Goal: Task Accomplishment & Management: Complete application form

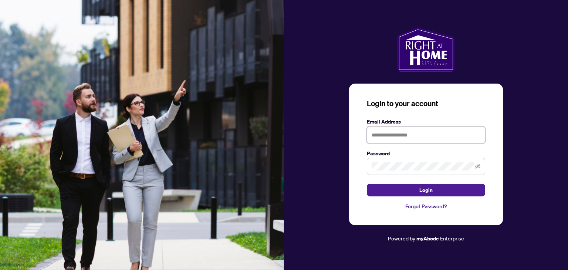
click at [407, 135] on input "text" at bounding box center [426, 134] width 118 height 17
type input "**********"
click at [367, 184] on button "Login" at bounding box center [426, 190] width 118 height 13
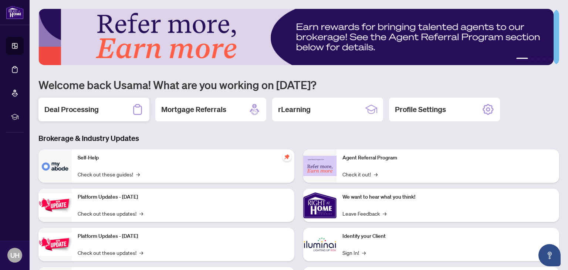
click at [96, 113] on h2 "Deal Processing" at bounding box center [71, 109] width 54 height 10
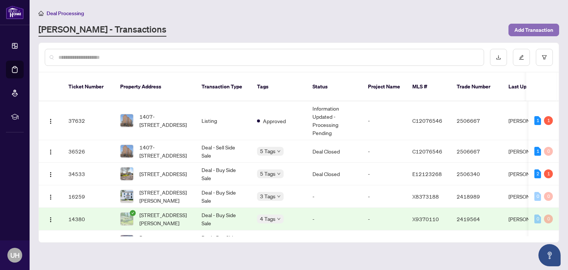
click at [538, 26] on span "Add Transaction" at bounding box center [533, 30] width 39 height 12
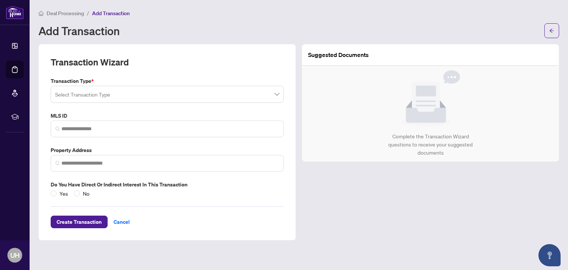
click at [174, 82] on label "Transaction Type *" at bounding box center [167, 81] width 233 height 8
click at [173, 85] on div "Transaction Type * Select Transaction Type" at bounding box center [167, 90] width 239 height 26
click at [260, 96] on input "search" at bounding box center [163, 95] width 217 height 16
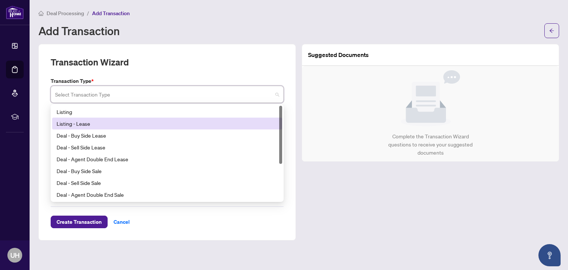
click at [107, 123] on div "Listing - Lease" at bounding box center [167, 123] width 221 height 8
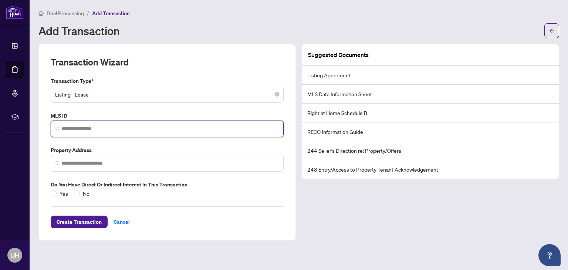
click at [184, 127] on input "search" at bounding box center [169, 129] width 217 height 8
paste input "*********"
click at [136, 158] on span at bounding box center [167, 163] width 233 height 17
type input "*********"
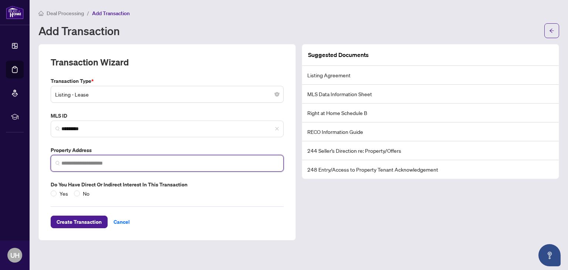
click at [136, 158] on span at bounding box center [167, 163] width 233 height 17
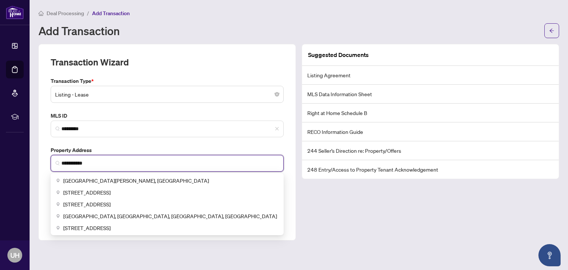
click at [115, 178] on span "[GEOGRAPHIC_DATA][PERSON_NAME], [GEOGRAPHIC_DATA]" at bounding box center [136, 180] width 146 height 8
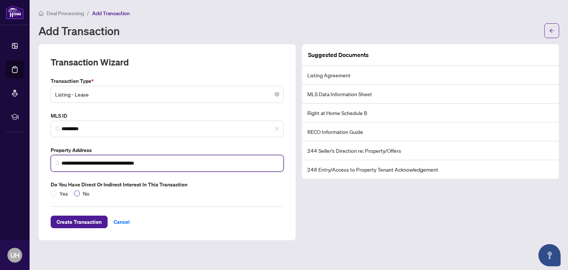
type input "**********"
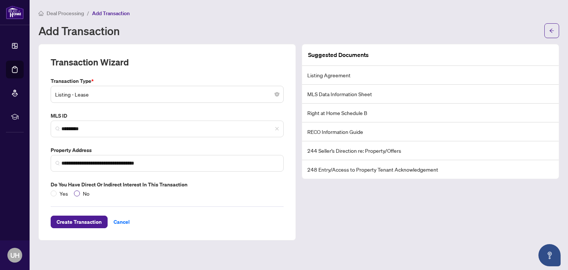
click at [81, 194] on span "No" at bounding box center [86, 193] width 13 height 8
click at [67, 224] on span "Create Transaction" at bounding box center [79, 222] width 45 height 12
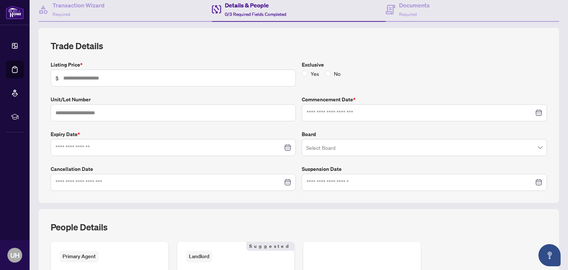
scroll to position [74, 0]
click at [145, 77] on input "text" at bounding box center [177, 78] width 228 height 8
type input "***"
click at [93, 152] on div at bounding box center [173, 147] width 245 height 17
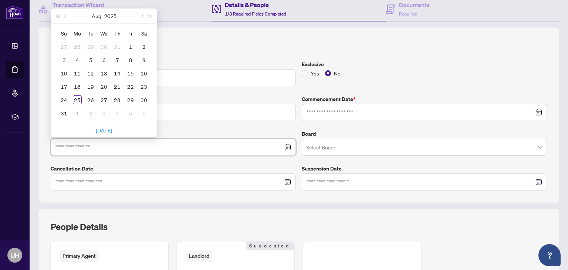
click at [95, 148] on input at bounding box center [168, 147] width 227 height 8
type input "**********"
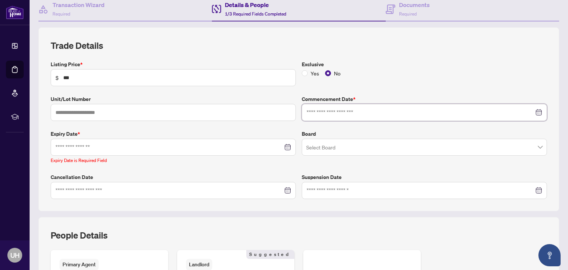
click at [318, 108] on input at bounding box center [419, 112] width 227 height 8
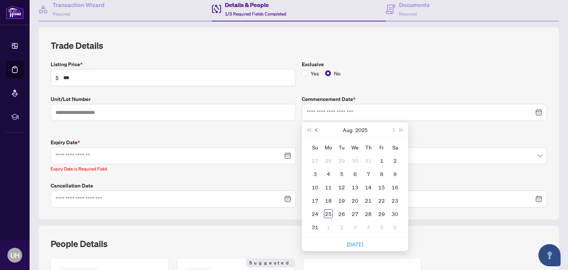
drag, startPoint x: 320, startPoint y: 130, endPoint x: 313, endPoint y: 129, distance: 7.1
click at [321, 130] on div "[DATE]" at bounding box center [354, 129] width 67 height 15
click at [315, 129] on span "Previous month (PageUp)" at bounding box center [317, 130] width 4 height 4
type input "**********"
click at [341, 185] on div "15" at bounding box center [341, 187] width 9 height 9
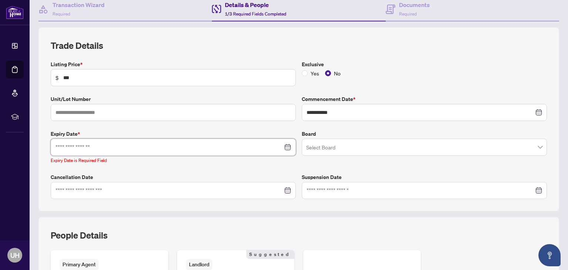
click at [118, 146] on input at bounding box center [168, 147] width 227 height 8
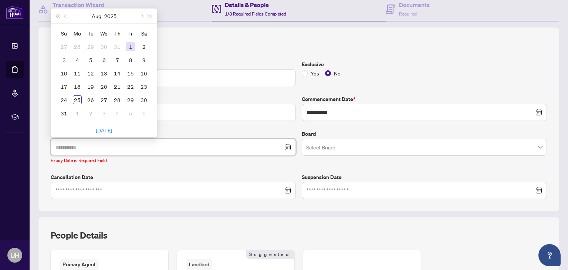
type input "**********"
click at [144, 17] on button "Next month (PageDown)" at bounding box center [141, 15] width 8 height 15
click at [143, 17] on button "Next month (PageDown)" at bounding box center [141, 15] width 8 height 15
type input "**********"
click at [105, 69] on div "15" at bounding box center [103, 73] width 9 height 9
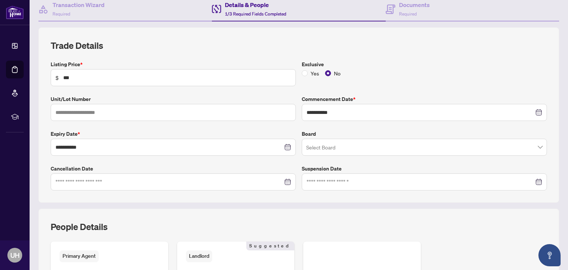
click at [336, 142] on input "search" at bounding box center [420, 148] width 229 height 16
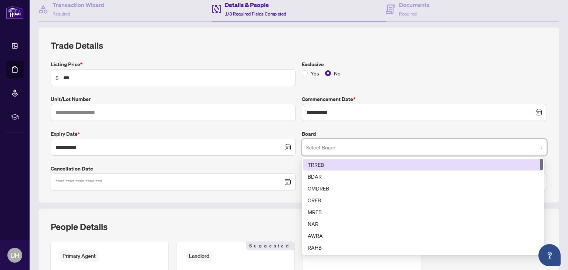
click at [321, 166] on div "TRREB" at bounding box center [422, 164] width 231 height 8
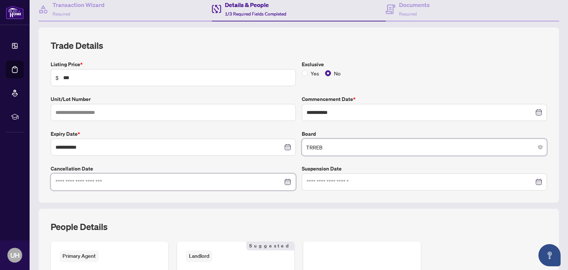
click at [181, 181] on input at bounding box center [168, 182] width 227 height 8
click at [281, 181] on div at bounding box center [172, 182] width 235 height 8
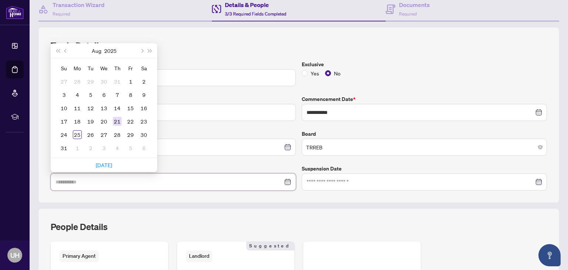
type input "**********"
click at [120, 121] on div "21" at bounding box center [117, 121] width 9 height 9
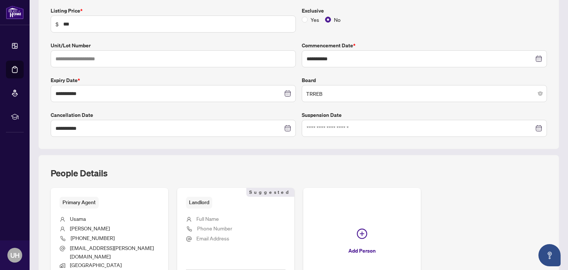
scroll to position [0, 0]
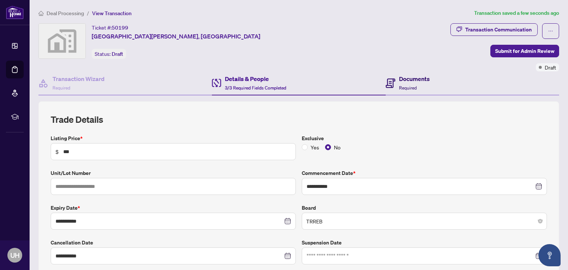
click at [405, 80] on h4 "Documents" at bounding box center [414, 78] width 31 height 9
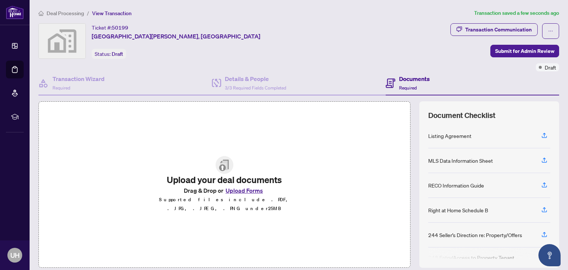
scroll to position [50, 0]
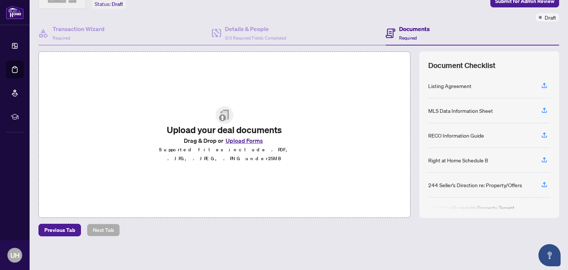
drag, startPoint x: 456, startPoint y: 81, endPoint x: 481, endPoint y: 79, distance: 25.3
click at [455, 82] on div "Listing Agreement" at bounding box center [449, 86] width 43 height 8
click at [534, 76] on div "Listing Agreement" at bounding box center [489, 86] width 122 height 25
click at [541, 82] on icon "button" at bounding box center [544, 85] width 7 height 7
drag, startPoint x: 265, startPoint y: 145, endPoint x: 250, endPoint y: 146, distance: 14.8
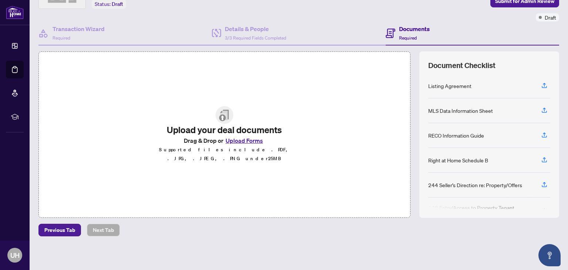
click at [263, 145] on div "Upload your deal documents Drag & Drop or Upload Forms Supported files include …" at bounding box center [224, 134] width 156 height 57
click at [244, 144] on button "Upload Forms" at bounding box center [244, 141] width 42 height 10
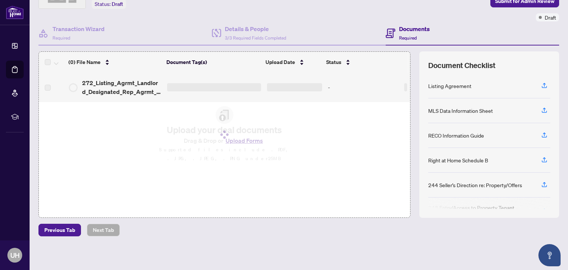
click at [522, 110] on div "MLS Data Information Sheet" at bounding box center [489, 110] width 122 height 25
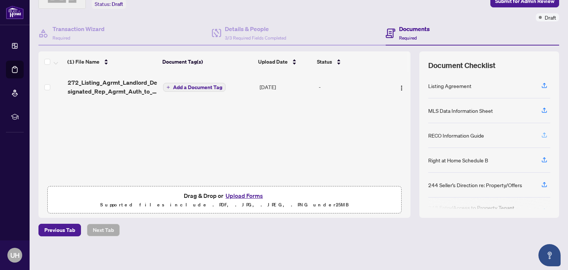
click at [538, 132] on button "button" at bounding box center [544, 135] width 12 height 13
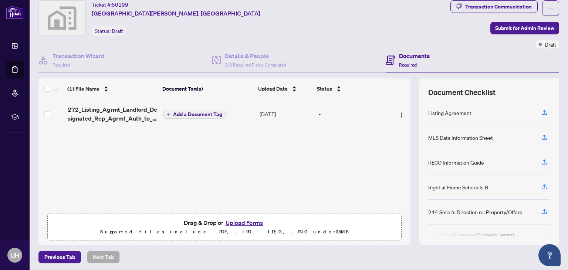
scroll to position [13, 0]
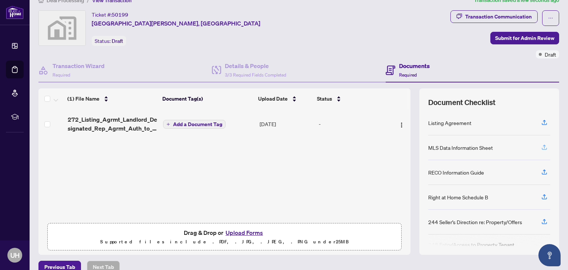
click at [541, 144] on icon "button" at bounding box center [544, 147] width 7 height 7
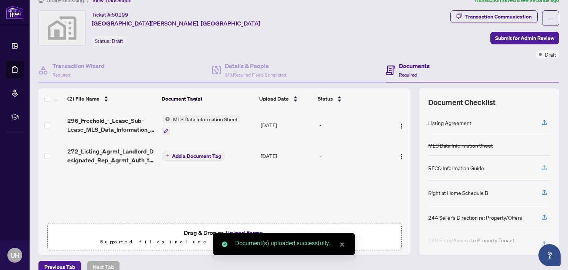
click at [541, 167] on icon "button" at bounding box center [544, 167] width 7 height 7
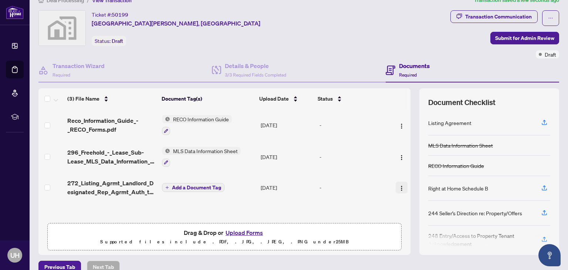
click at [395, 186] on button "button" at bounding box center [401, 187] width 12 height 12
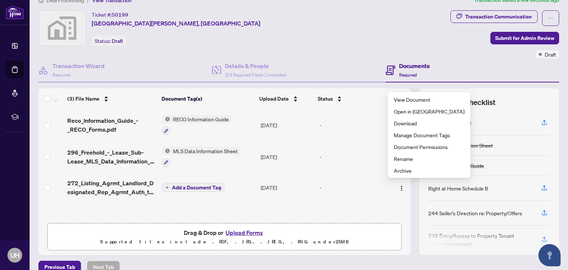
click at [197, 190] on td "Add a Document Tag" at bounding box center [208, 188] width 99 height 30
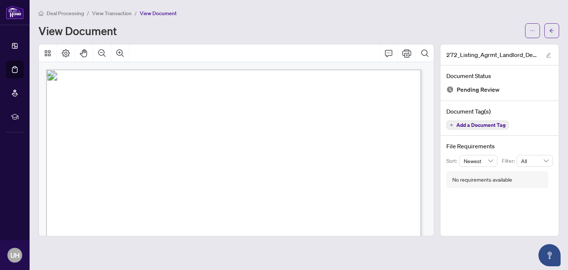
click at [490, 127] on button "Add a Document Tag" at bounding box center [477, 124] width 62 height 9
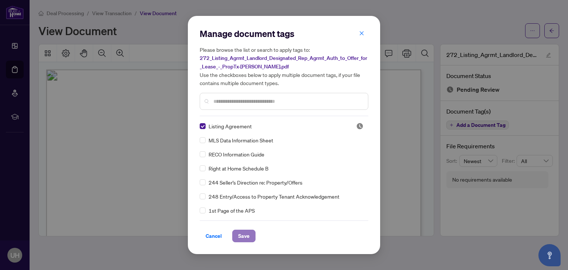
click at [240, 235] on span "Save" at bounding box center [243, 236] width 11 height 12
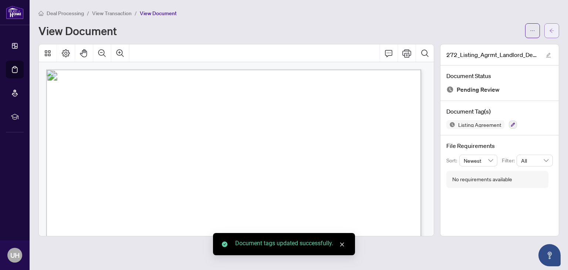
click at [554, 33] on span "button" at bounding box center [551, 31] width 5 height 12
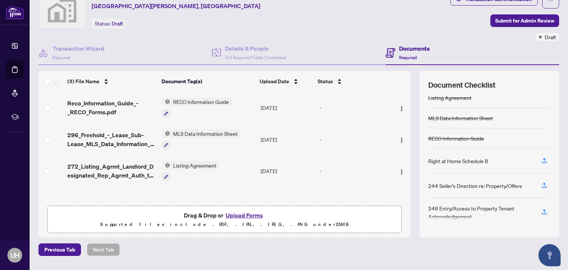
scroll to position [50, 0]
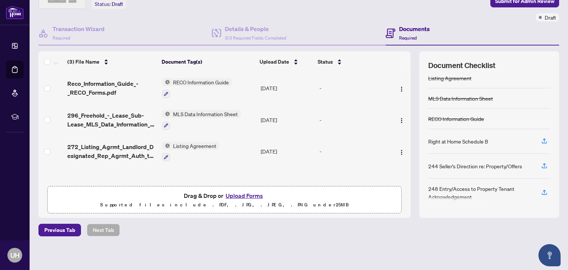
click at [251, 189] on span "Drag & Drop or Upload Forms Supported files include .PDF, .JPG, .JPEG, .PNG und…" at bounding box center [224, 199] width 353 height 27
click at [240, 197] on button "Upload Forms" at bounding box center [244, 196] width 42 height 10
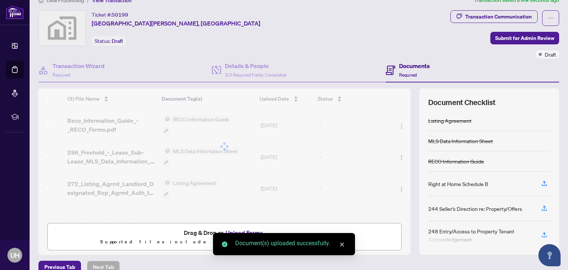
scroll to position [0, 0]
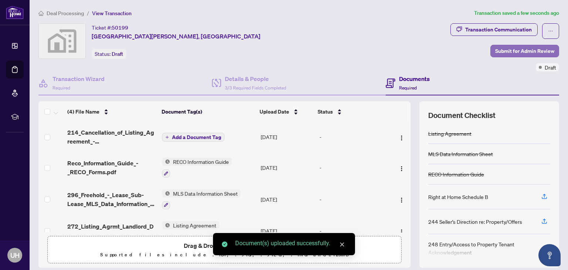
click at [513, 48] on span "Submit for Admin Review" at bounding box center [524, 51] width 59 height 12
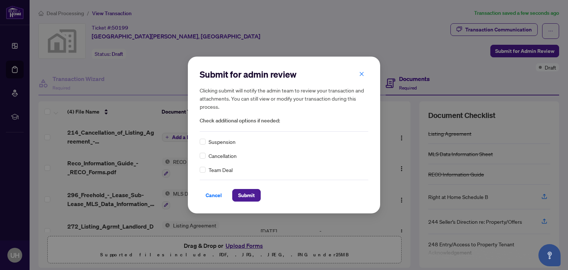
click at [219, 157] on span "Cancellation" at bounding box center [222, 156] width 28 height 8
click at [204, 153] on div "Cancellation" at bounding box center [284, 156] width 169 height 8
drag, startPoint x: 229, startPoint y: 187, endPoint x: 237, endPoint y: 193, distance: 9.5
click at [235, 190] on div "Cancel Submit" at bounding box center [284, 191] width 169 height 22
click at [238, 193] on span "Submit" at bounding box center [246, 195] width 17 height 12
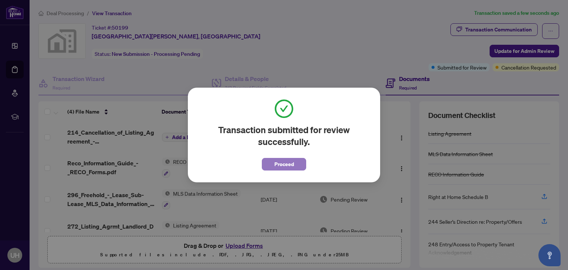
click at [273, 164] on button "Proceed" at bounding box center [284, 164] width 44 height 13
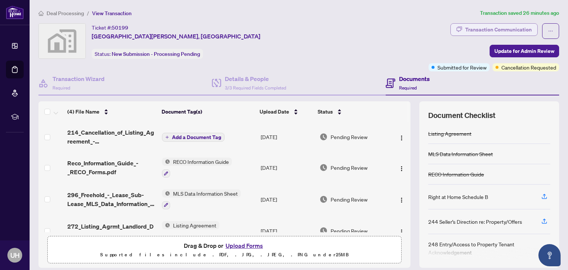
click at [481, 30] on div "Transaction Communication" at bounding box center [498, 30] width 67 height 12
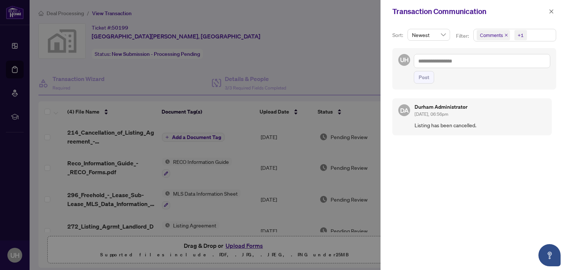
click at [489, 110] on div "Durham Administrator [DATE], 06:56pm" at bounding box center [479, 111] width 131 height 14
click at [557, 13] on div "Transaction Communication" at bounding box center [473, 11] width 187 height 23
click at [553, 11] on icon "close" at bounding box center [550, 11] width 5 height 5
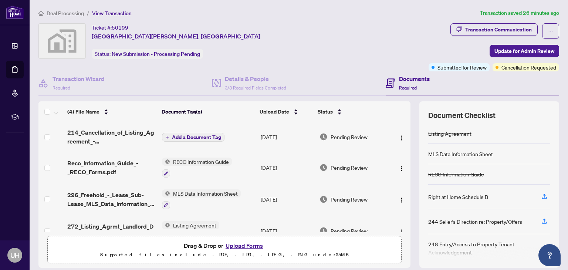
click at [74, 11] on span "Deal Processing" at bounding box center [65, 13] width 37 height 7
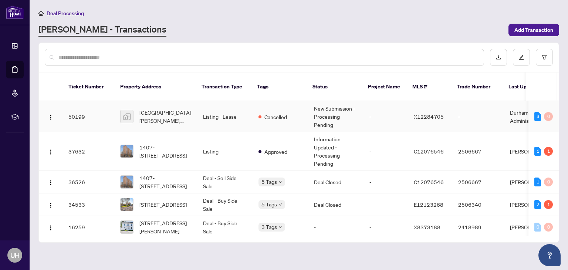
click at [279, 113] on span "Cancelled" at bounding box center [275, 117] width 23 height 8
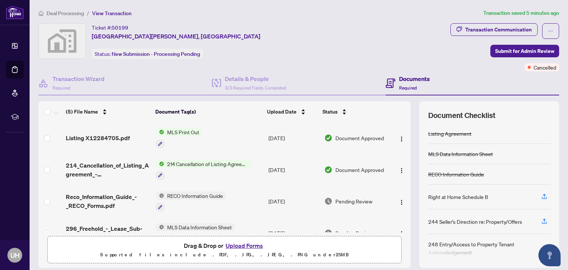
click at [61, 10] on span "Deal Processing" at bounding box center [65, 13] width 37 height 7
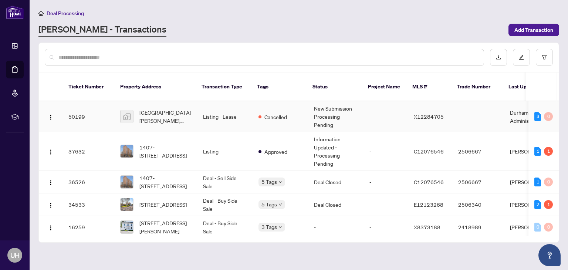
click at [548, 113] on td "3 0" at bounding box center [543, 116] width 30 height 31
click at [538, 112] on div "3" at bounding box center [537, 116] width 7 height 9
